Goal: Navigation & Orientation: Find specific page/section

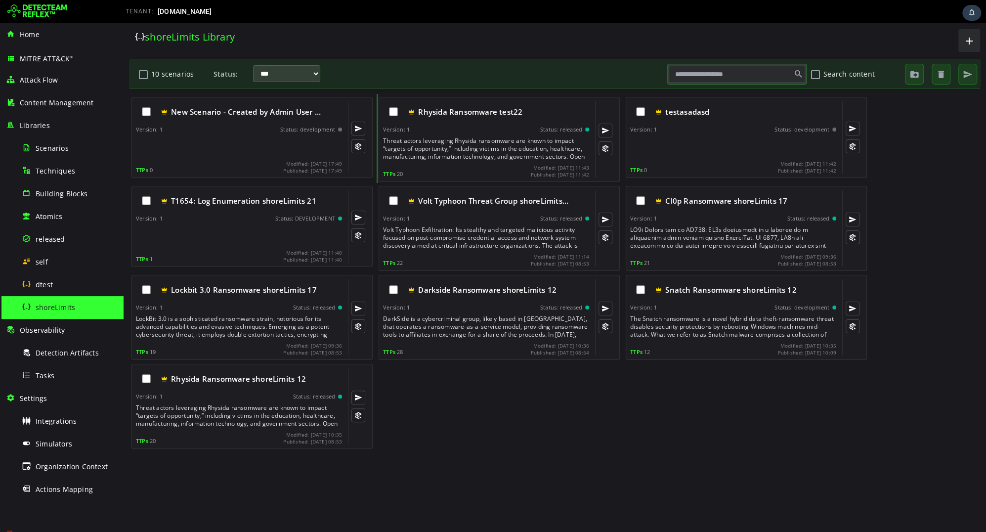
click at [249, 110] on span "New Scenario - Created by Admin User …" at bounding box center [246, 112] width 150 height 10
click at [63, 281] on div "dtest" at bounding box center [70, 284] width 96 height 22
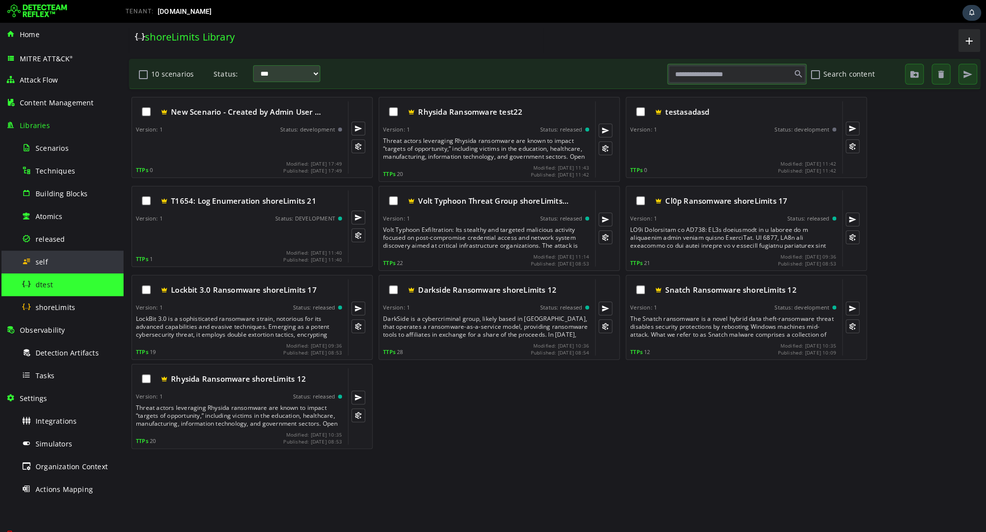
click at [70, 261] on div "self" at bounding box center [70, 262] width 96 height 22
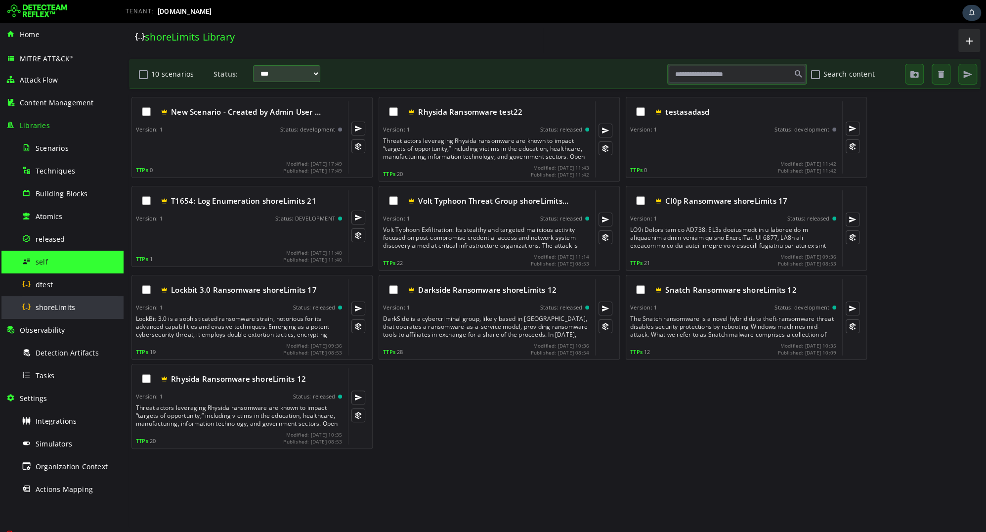
click at [54, 297] on div "shoreLimits" at bounding box center [70, 307] width 96 height 22
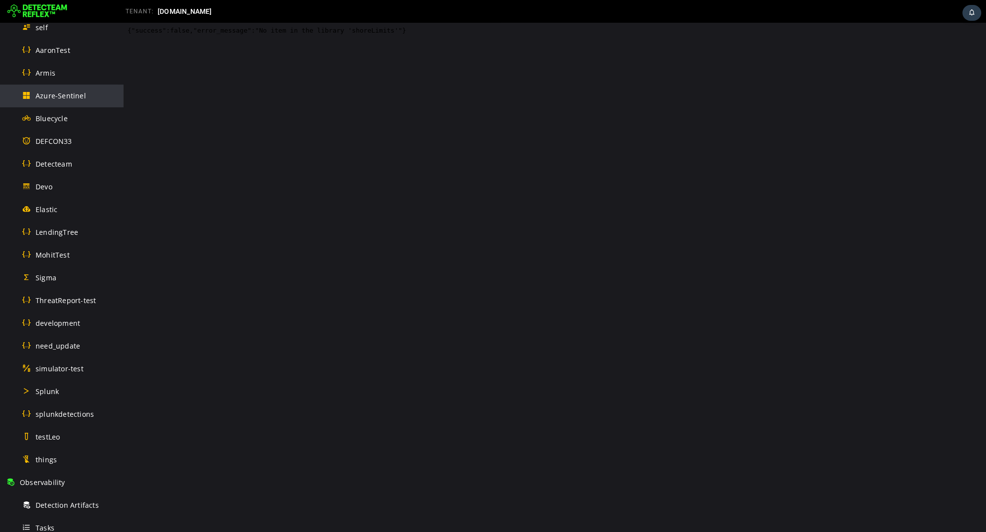
scroll to position [283, 0]
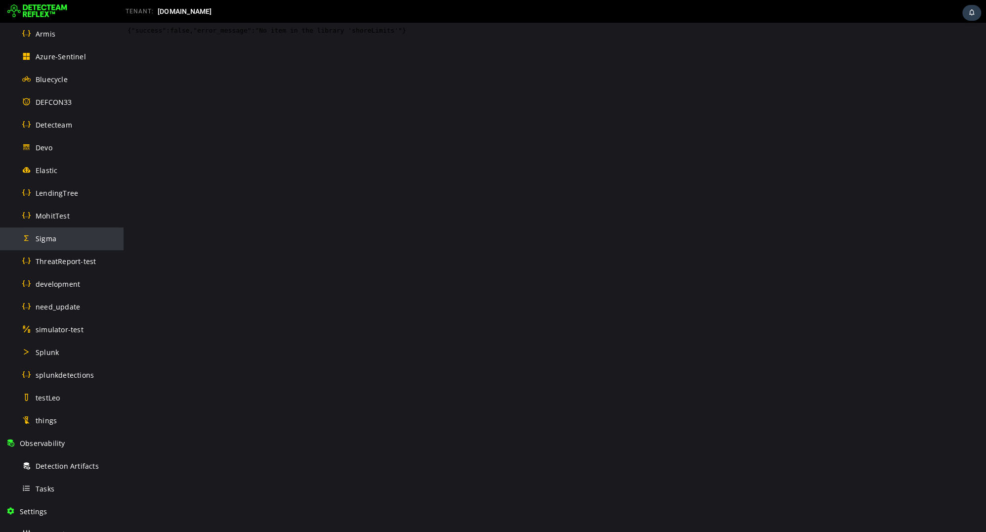
scroll to position [282, 0]
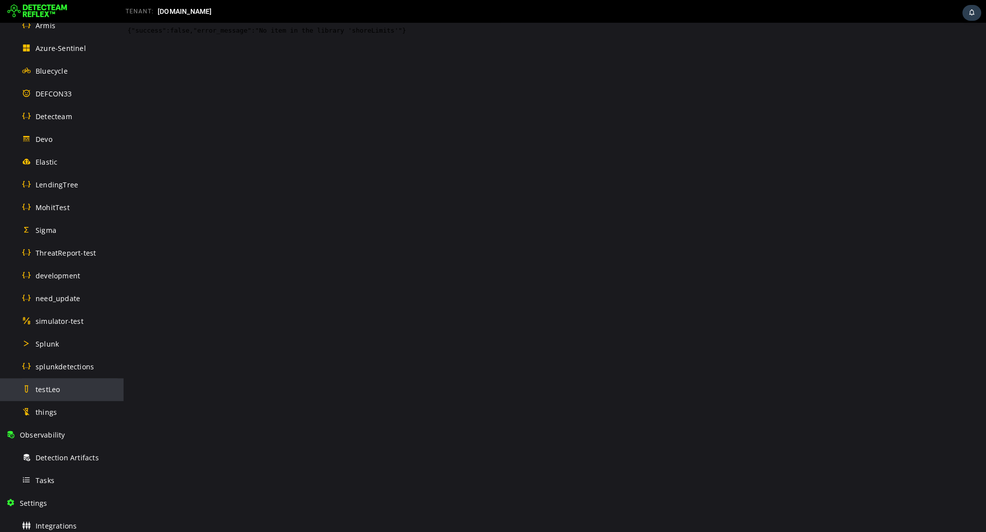
click at [62, 385] on div "testLeo" at bounding box center [70, 389] width 96 height 22
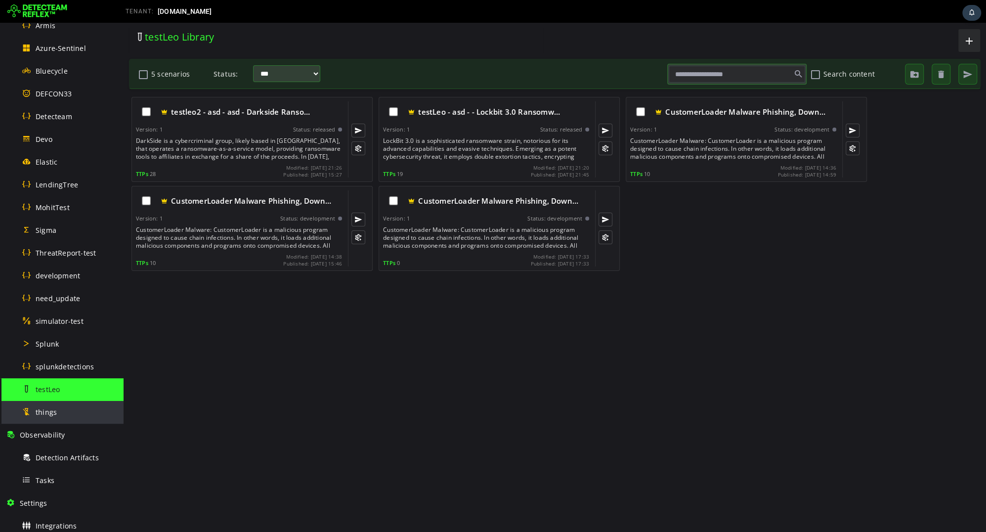
click at [52, 407] on span "things" at bounding box center [46, 411] width 21 height 9
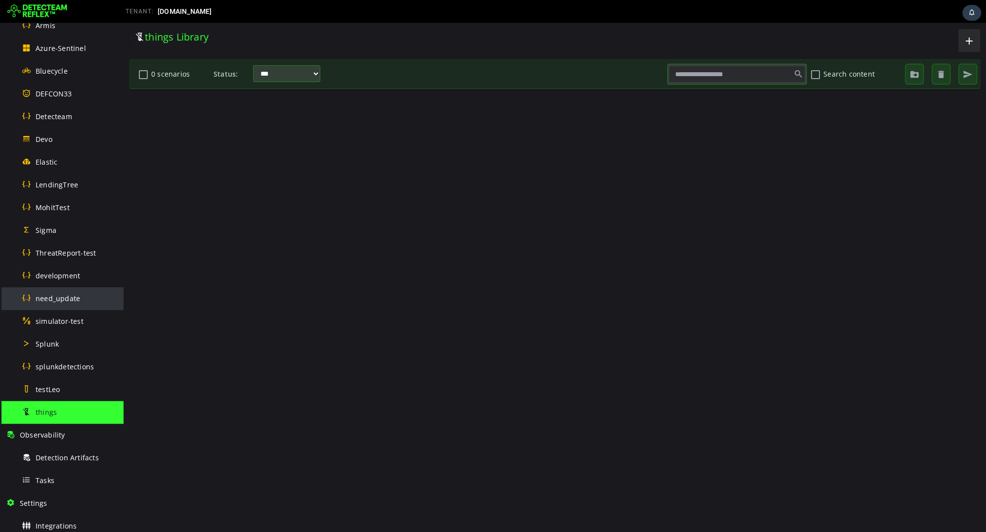
scroll to position [242, 0]
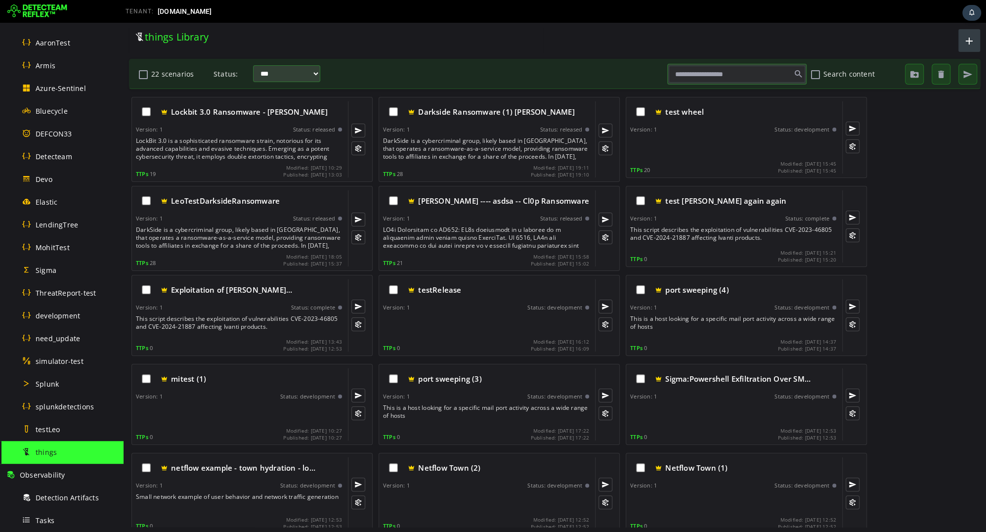
click at [976, 40] on button "button" at bounding box center [970, 40] width 22 height 23
